Goal: Task Accomplishment & Management: Manage account settings

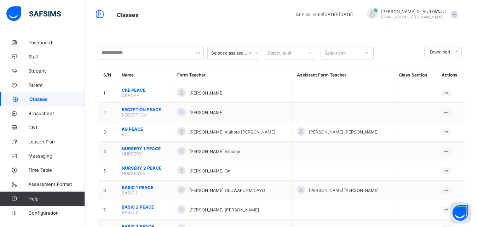
scroll to position [185, 0]
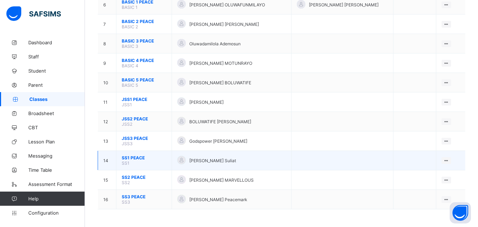
click at [131, 157] on span "SS1 PEACE" at bounding box center [144, 157] width 45 height 5
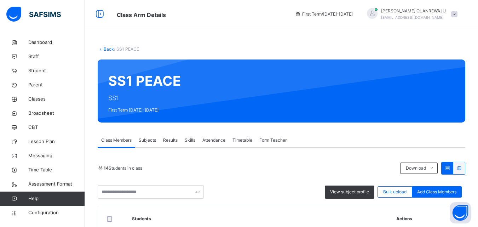
click at [142, 140] on span "Subjects" at bounding box center [147, 140] width 17 height 6
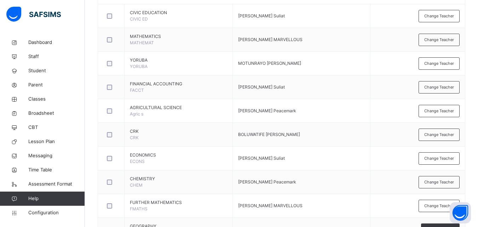
scroll to position [397, 0]
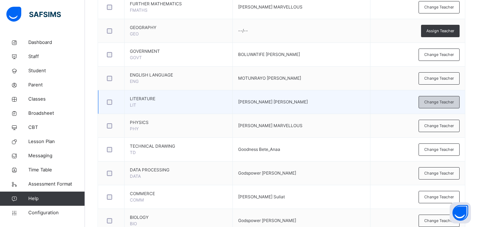
click at [440, 101] on span "Change Teacher" at bounding box center [439, 102] width 30 height 6
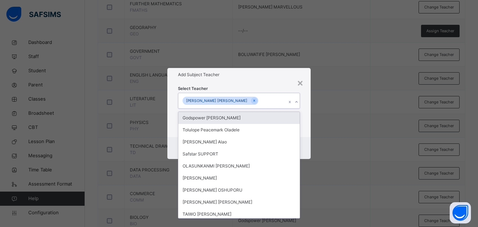
click at [257, 103] on div "[PERSON_NAME] [PERSON_NAME]" at bounding box center [232, 100] width 108 height 15
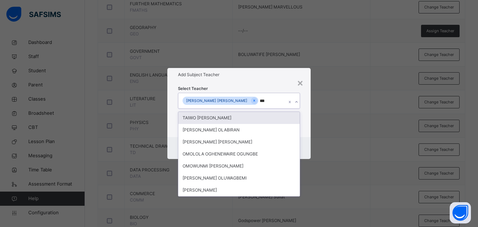
type input "****"
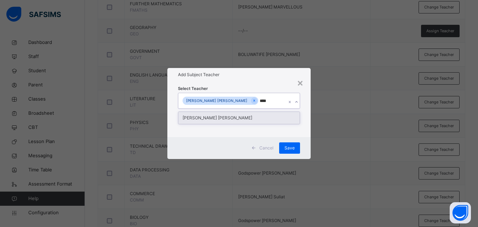
click at [241, 115] on div "[PERSON_NAME] [PERSON_NAME]" at bounding box center [238, 118] width 121 height 12
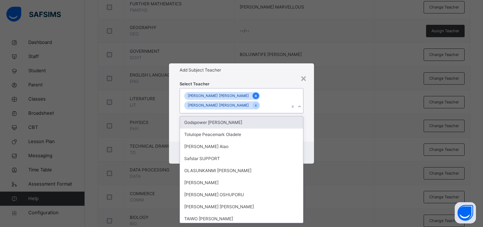
click at [254, 94] on icon at bounding box center [256, 95] width 4 height 5
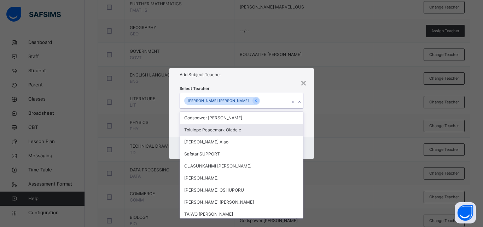
click at [311, 131] on div "Select Teacher option [PERSON_NAME] [PERSON_NAME], deselected. option Tolulope …" at bounding box center [241, 108] width 145 height 55
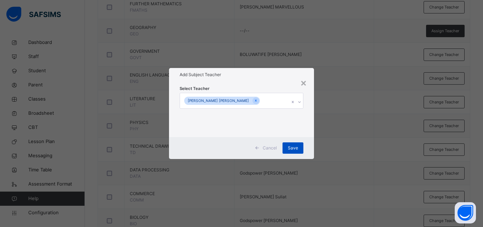
click at [293, 148] on span "Save" at bounding box center [293, 148] width 10 height 6
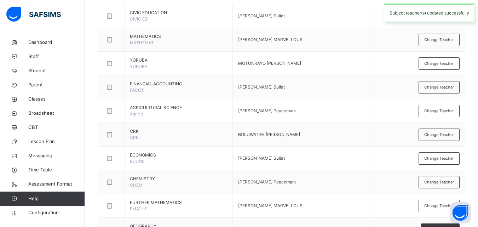
scroll to position [0, 0]
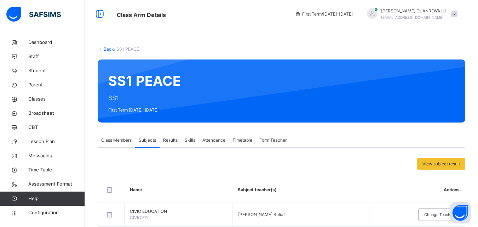
click at [104, 47] on link "Back" at bounding box center [109, 48] width 10 height 5
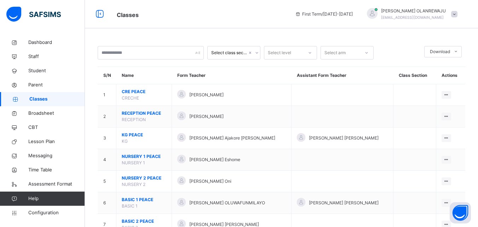
scroll to position [199, 0]
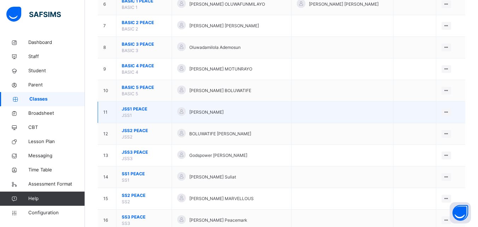
click at [137, 108] on span "JSS1 PEACE" at bounding box center [144, 109] width 45 height 6
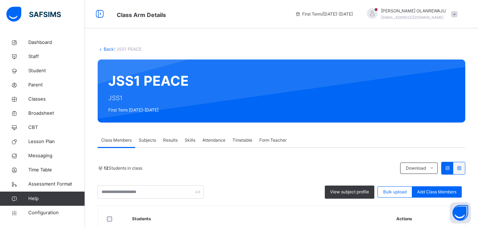
click at [150, 139] on span "Subjects" at bounding box center [147, 140] width 17 height 6
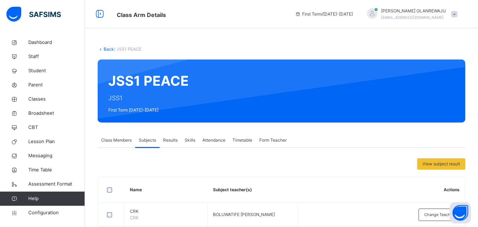
scroll to position [199, 0]
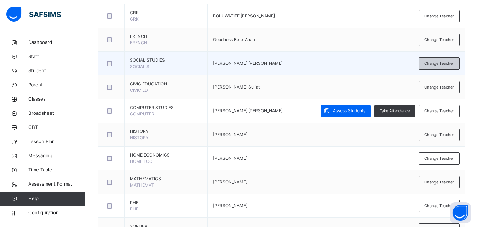
click at [447, 68] on div "Change Teacher" at bounding box center [439, 63] width 41 height 12
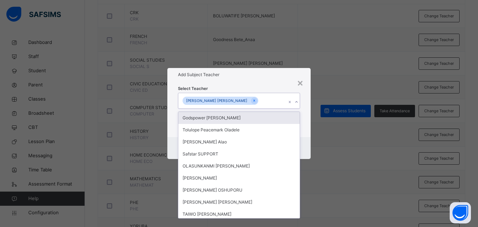
click at [257, 99] on div "[PERSON_NAME] [PERSON_NAME]" at bounding box center [232, 100] width 108 height 15
type input "****"
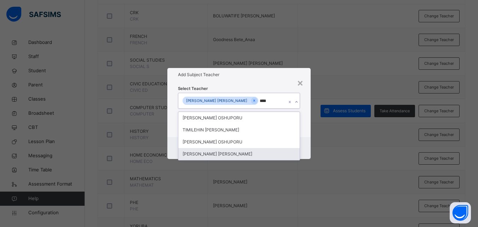
click at [188, 152] on div "[PERSON_NAME] [PERSON_NAME]" at bounding box center [238, 154] width 121 height 12
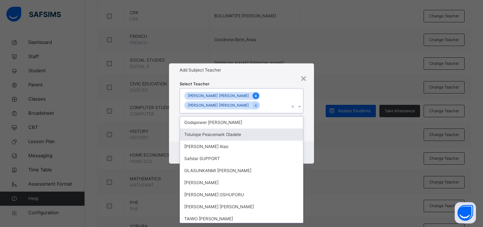
click at [254, 96] on icon at bounding box center [256, 95] width 4 height 5
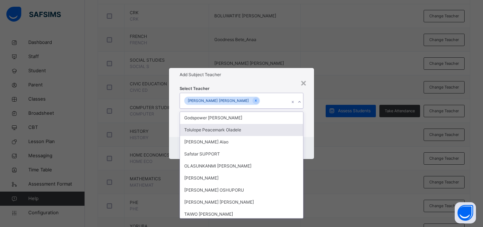
click at [309, 137] on div "Cancel Save" at bounding box center [241, 148] width 145 height 22
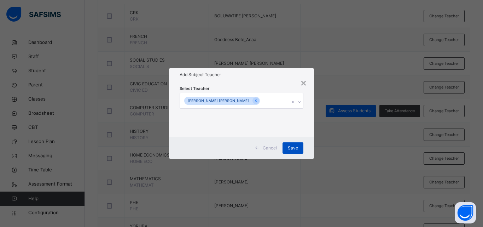
click at [296, 145] on span "Save" at bounding box center [293, 148] width 10 height 6
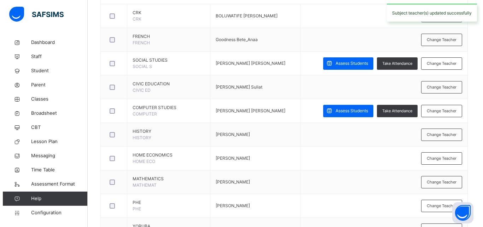
scroll to position [0, 0]
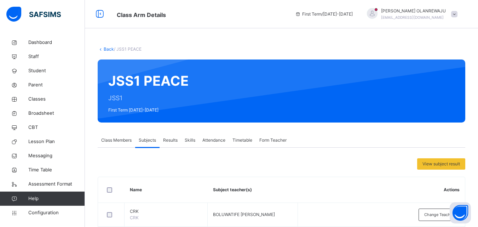
click at [103, 48] on icon at bounding box center [101, 48] width 6 height 5
click at [108, 49] on link "Back" at bounding box center [109, 48] width 10 height 5
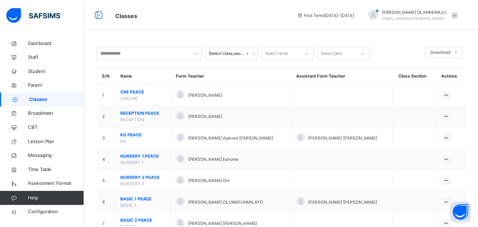
scroll to position [199, 0]
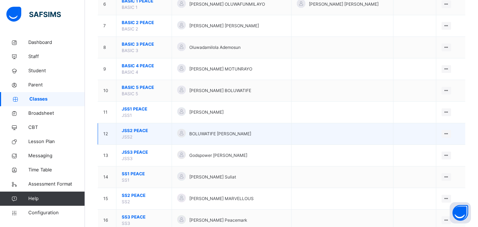
click at [129, 131] on span "JSS2 PEACE" at bounding box center [144, 130] width 45 height 6
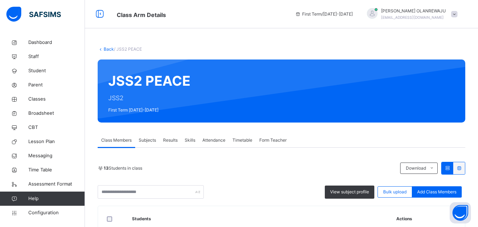
click at [142, 140] on span "Subjects" at bounding box center [147, 140] width 17 height 6
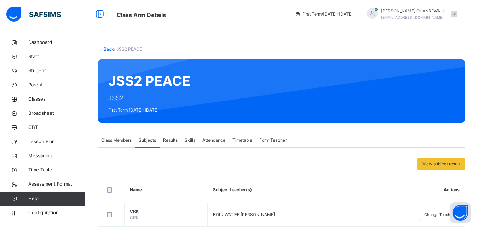
scroll to position [199, 0]
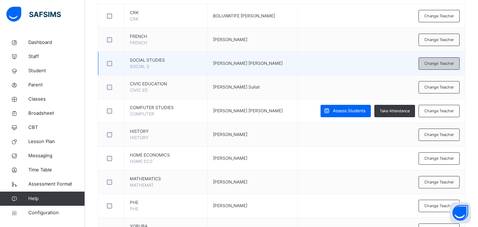
click at [460, 61] on div "Change Teacher" at bounding box center [439, 63] width 41 height 12
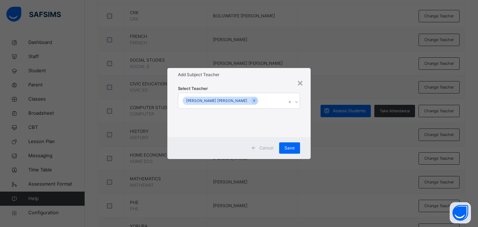
click at [261, 102] on div "[PERSON_NAME] [PERSON_NAME]" at bounding box center [232, 100] width 108 height 15
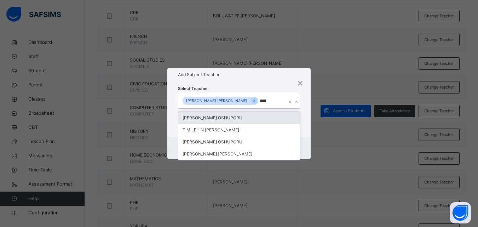
type input "*****"
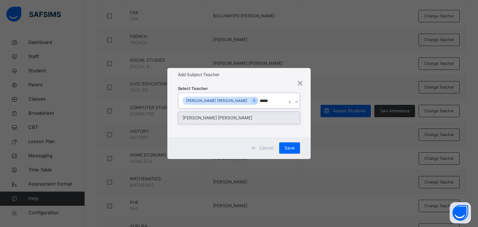
click at [246, 115] on div "[PERSON_NAME] [PERSON_NAME]" at bounding box center [238, 118] width 121 height 12
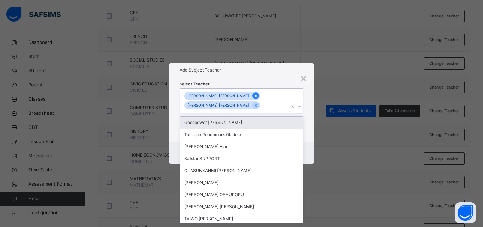
click at [254, 96] on icon at bounding box center [256, 95] width 4 height 5
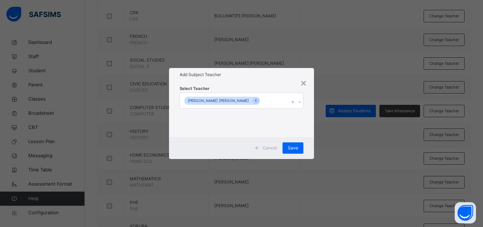
click at [307, 133] on div "Select Teacher [PERSON_NAME] [PERSON_NAME]" at bounding box center [241, 108] width 145 height 55
click at [298, 145] on div "Save" at bounding box center [293, 147] width 21 height 11
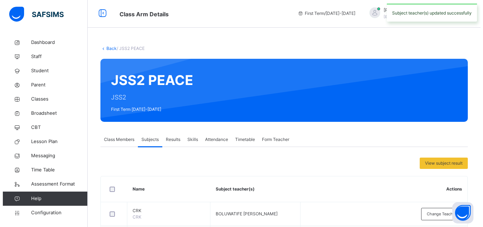
scroll to position [0, 0]
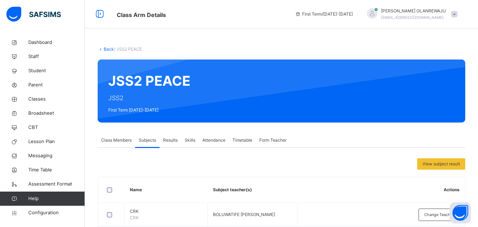
click at [107, 48] on link "Back" at bounding box center [109, 48] width 10 height 5
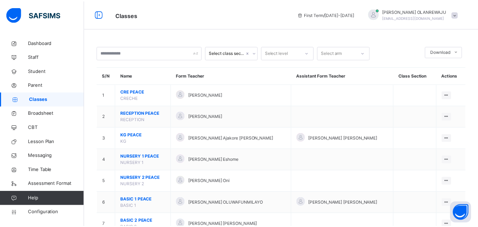
scroll to position [199, 0]
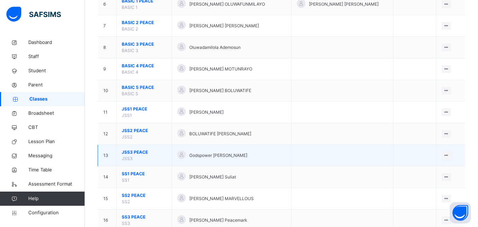
click at [139, 150] on span "JSS3 PEACE" at bounding box center [144, 152] width 45 height 6
